Goal: Information Seeking & Learning: Find specific fact

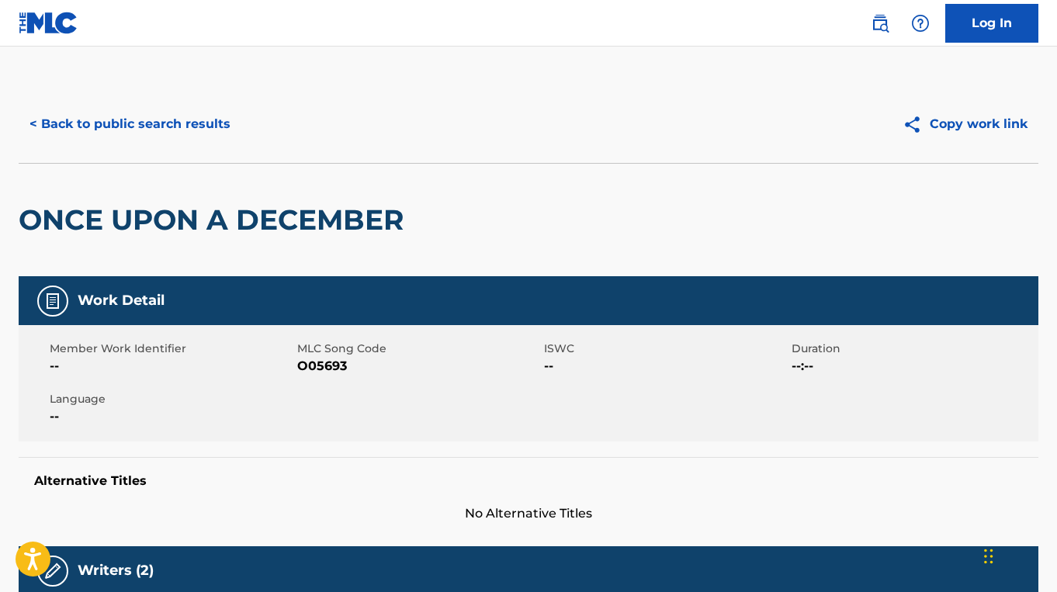
click at [141, 134] on button "< Back to public search results" at bounding box center [130, 124] width 223 height 39
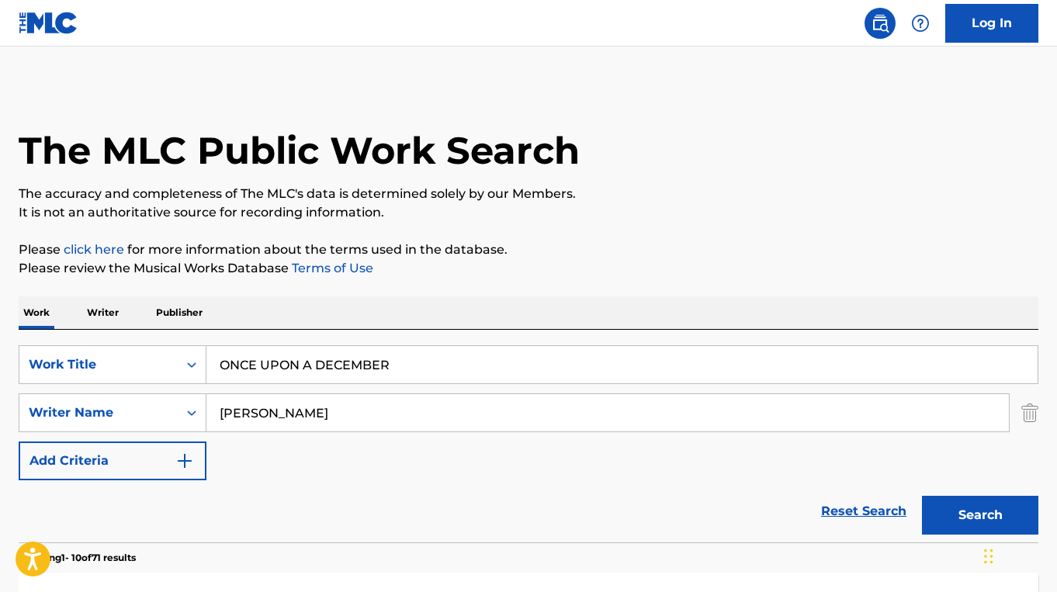
scroll to position [286, 0]
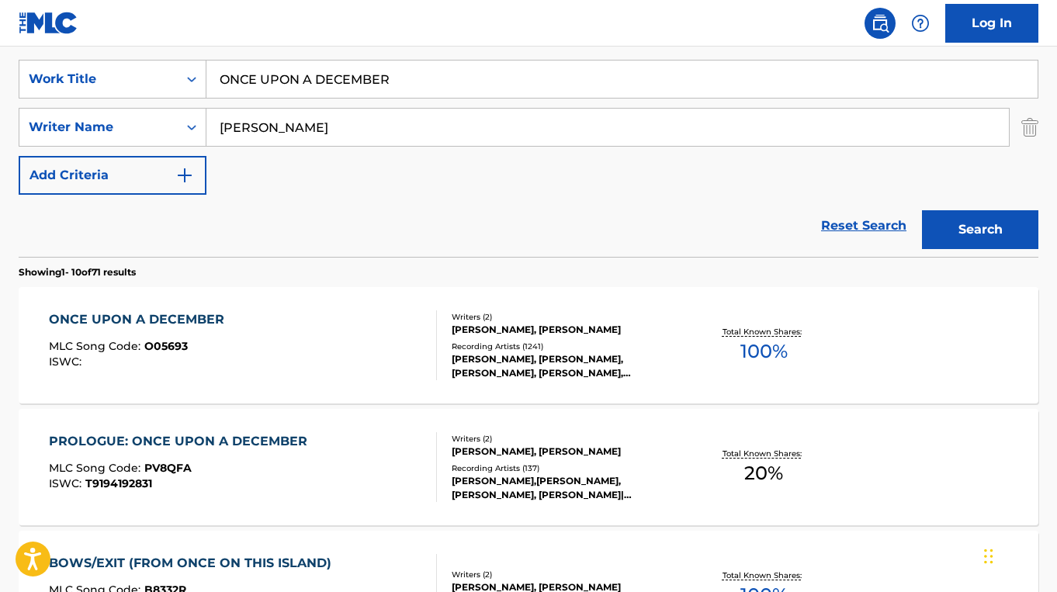
drag, startPoint x: 397, startPoint y: 82, endPoint x: 215, endPoint y: 79, distance: 181.7
click at [210, 81] on input "ONCE UPON A DECEMBER" at bounding box center [621, 79] width 831 height 37
paste input "LEGENDS NEVER DIE"
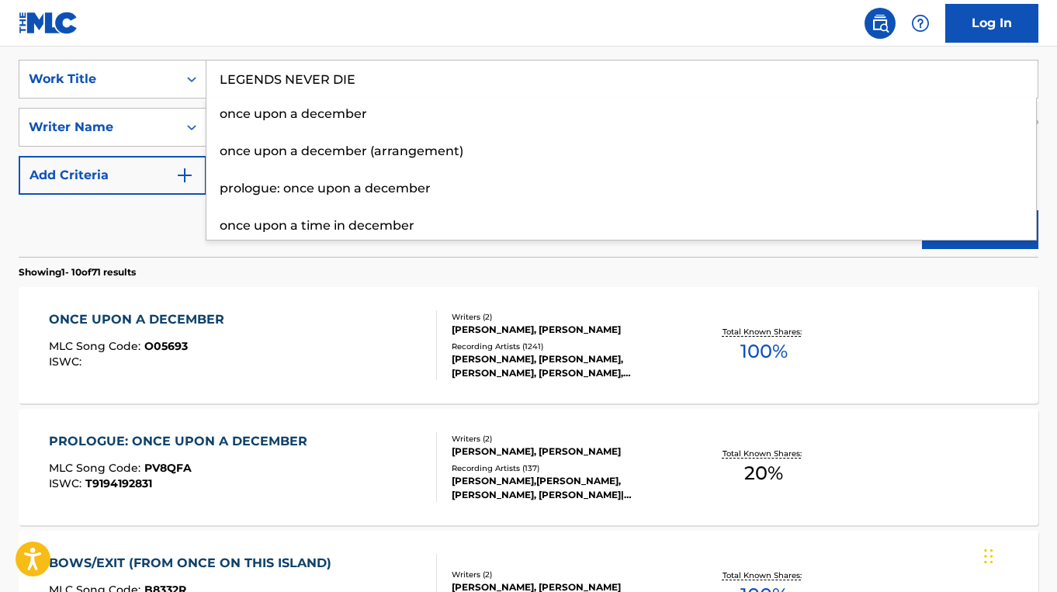
type input "LEGENDS NEVER DIE"
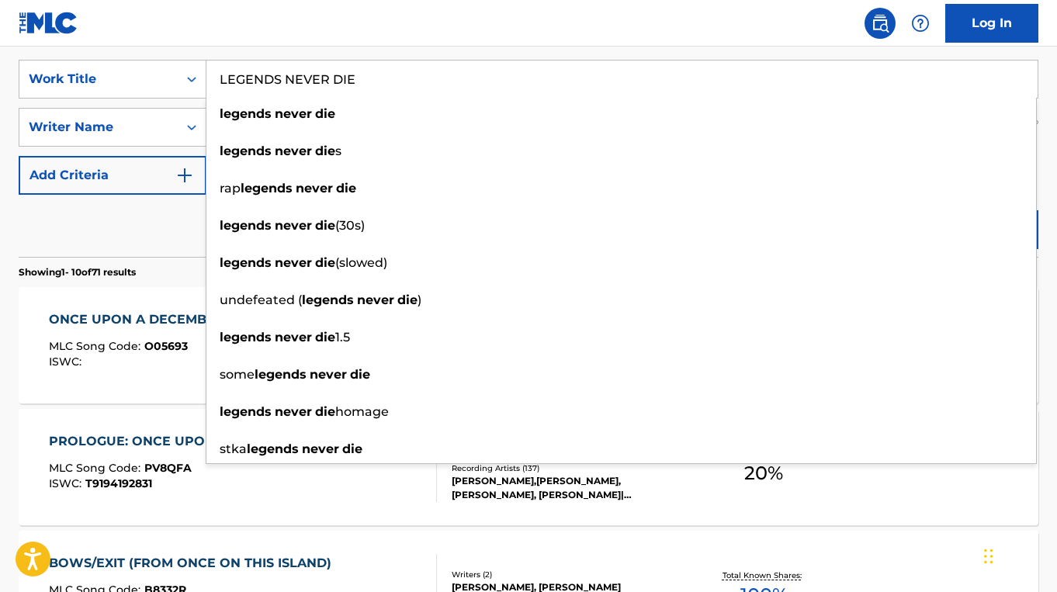
click at [50, 247] on div "Reset Search Search" at bounding box center [529, 226] width 1020 height 62
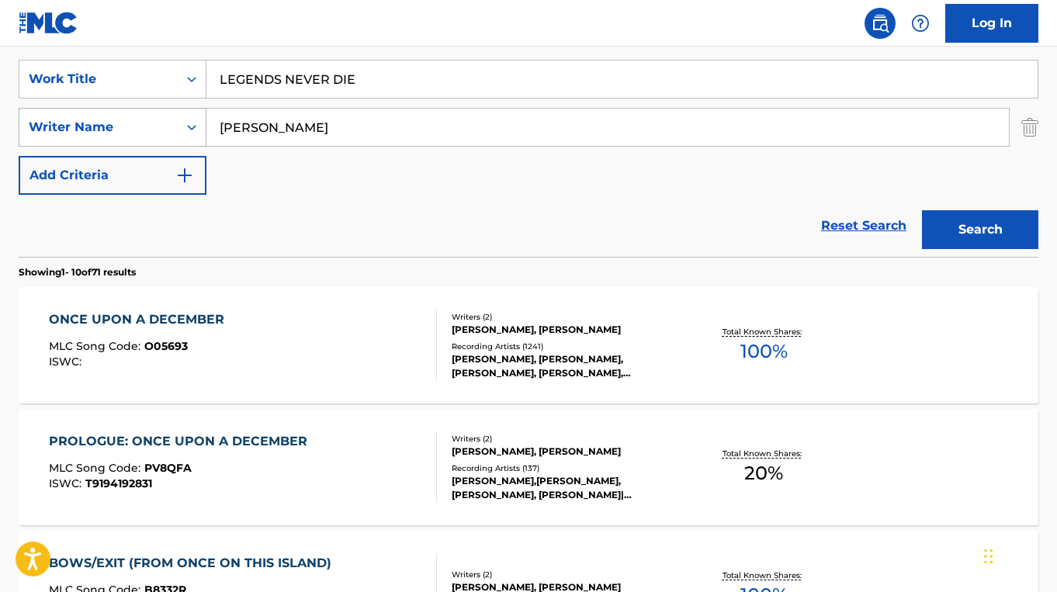
drag, startPoint x: 355, startPoint y: 129, endPoint x: 156, endPoint y: 127, distance: 198.7
click at [156, 127] on div "SearchWithCriteria4164e7cf-1ff3-4e2a-8936-ac6b58518fc8 Writer Name [PERSON_NAME]" at bounding box center [529, 127] width 1020 height 39
paste input "[PERSON_NAME]"
type input "[PERSON_NAME]"
click at [922, 210] on button "Search" at bounding box center [980, 229] width 116 height 39
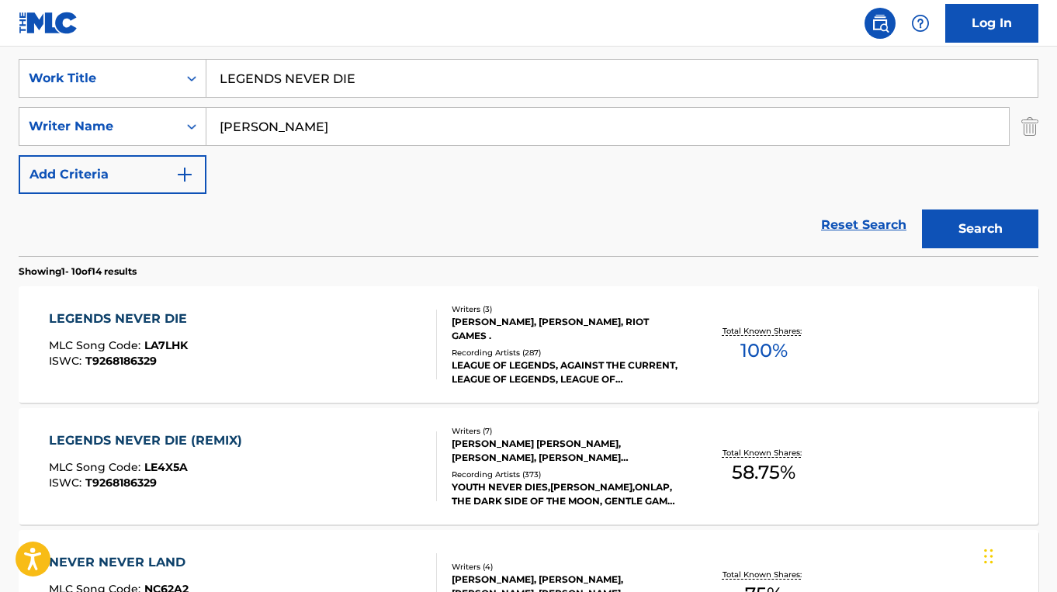
scroll to position [296, 0]
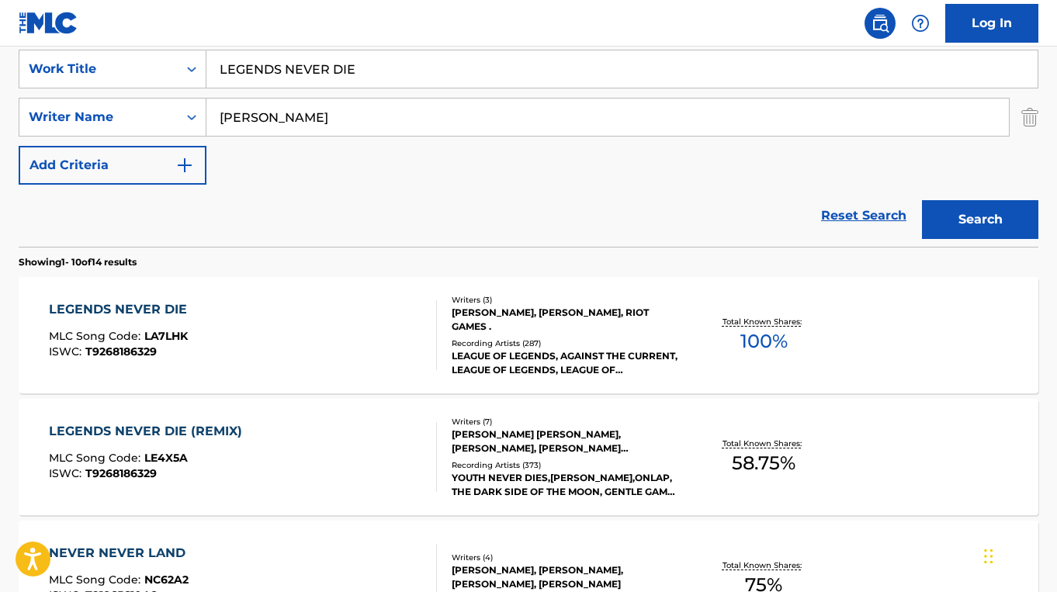
click at [435, 362] on div at bounding box center [430, 335] width 12 height 70
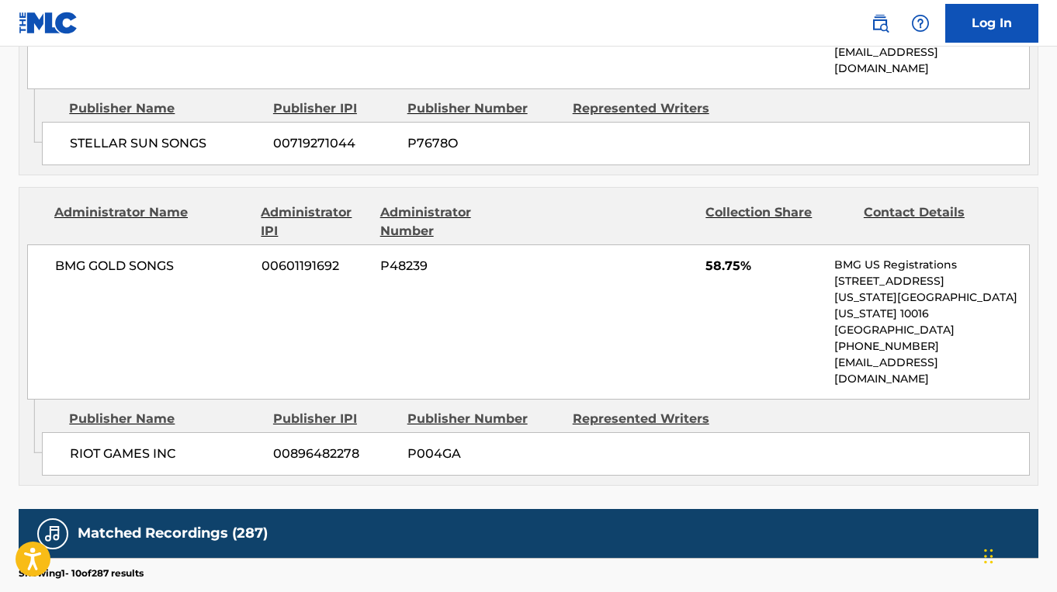
scroll to position [1133, 0]
